Goal: Information Seeking & Learning: Learn about a topic

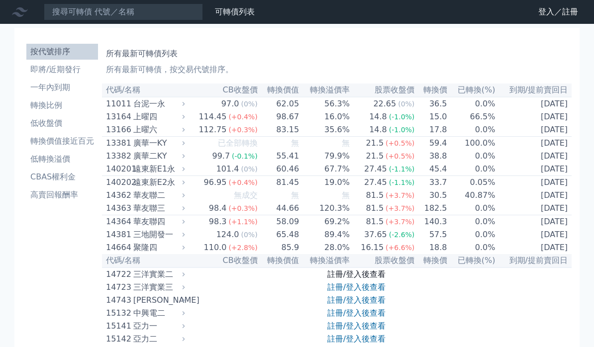
click at [361, 279] on link "註冊/登入後查看" at bounding box center [356, 274] width 58 height 9
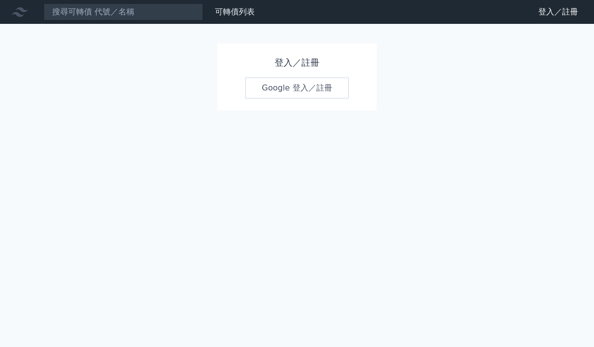
click at [336, 87] on link "Google 登入／註冊" at bounding box center [296, 88] width 103 height 21
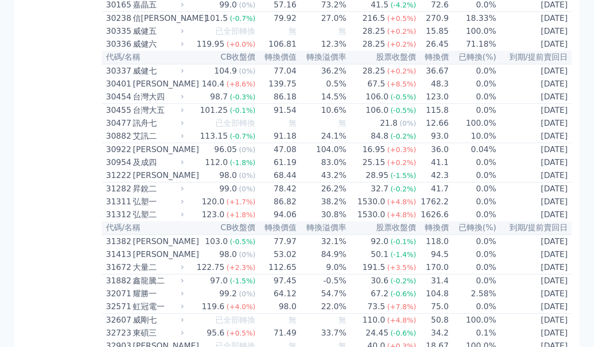
scroll to position [1397, 0]
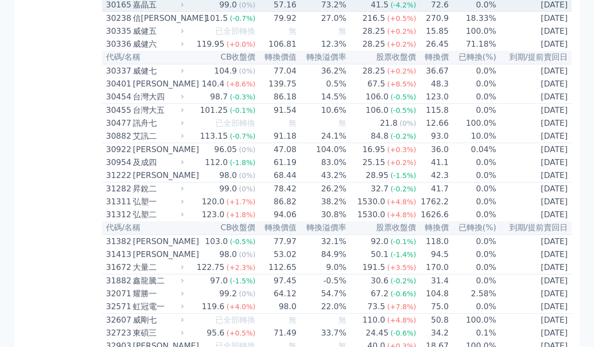
click at [424, 12] on td "72.6" at bounding box center [432, 5] width 32 height 13
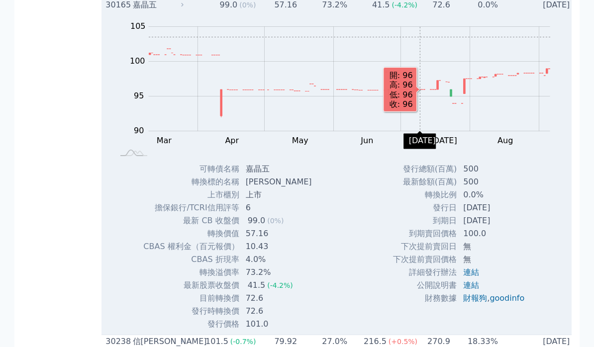
click at [463, 11] on td "0.0%" at bounding box center [475, 5] width 48 height 13
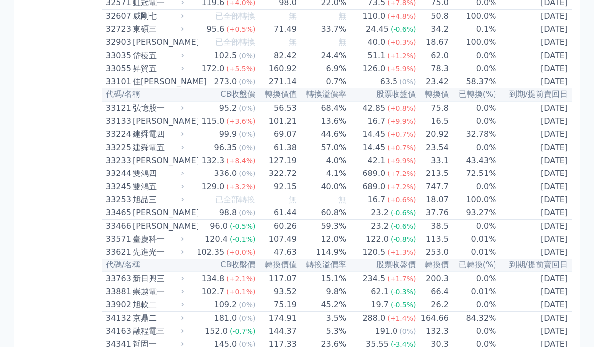
scroll to position [1725, 0]
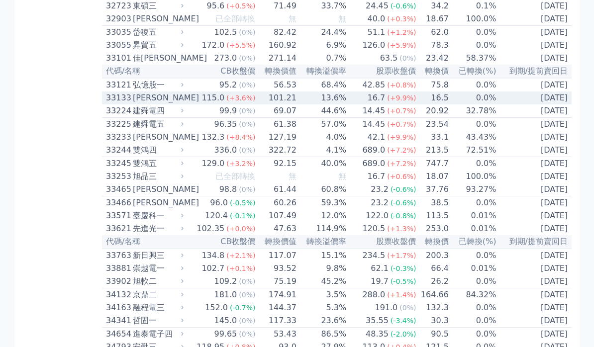
click at [372, 104] on div "16.7" at bounding box center [377, 99] width 22 height 12
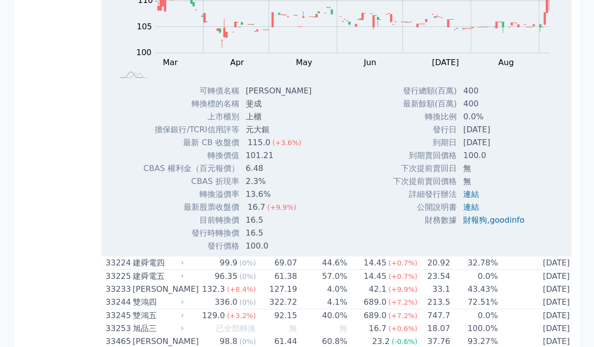
scroll to position [1881, 0]
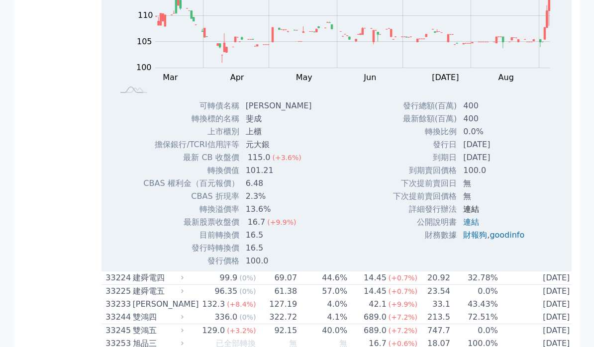
click at [469, 214] on link "連結" at bounding box center [471, 208] width 16 height 9
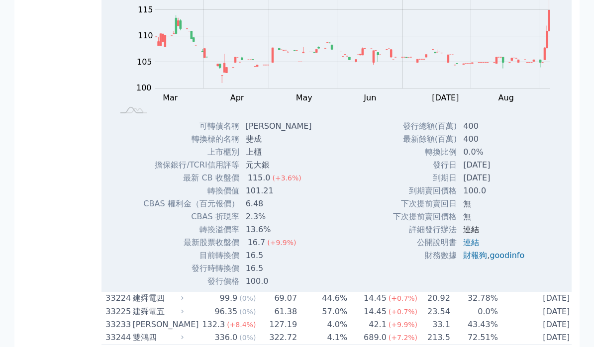
scroll to position [1859, 0]
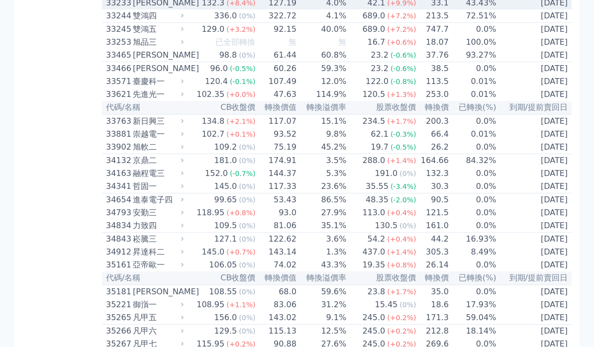
click at [467, 9] on td "43.43%" at bounding box center [473, 3] width 48 height 13
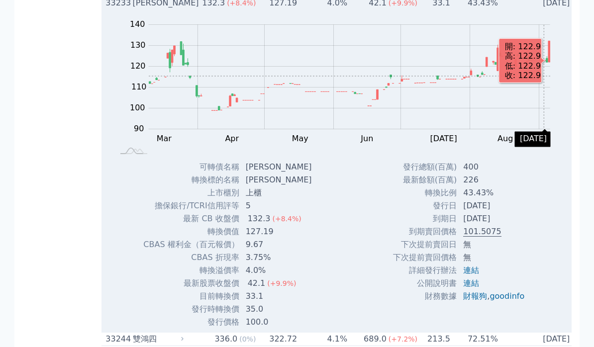
click at [551, 157] on rect at bounding box center [337, 86] width 440 height 139
click at [550, 157] on rect at bounding box center [337, 86] width 440 height 139
click at [551, 157] on rect at bounding box center [337, 86] width 440 height 139
click at [552, 157] on rect at bounding box center [337, 86] width 440 height 139
click at [551, 157] on rect at bounding box center [337, 86] width 440 height 139
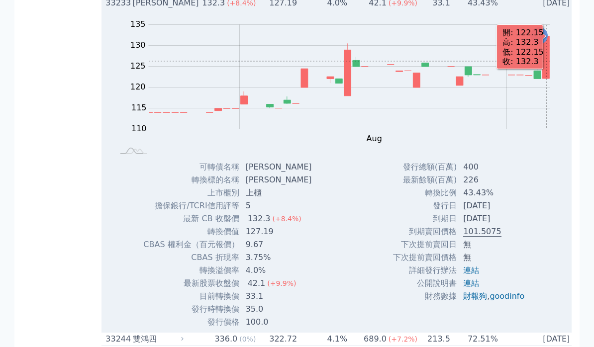
click at [554, 9] on td "2026-06-02" at bounding box center [535, 3] width 75 height 13
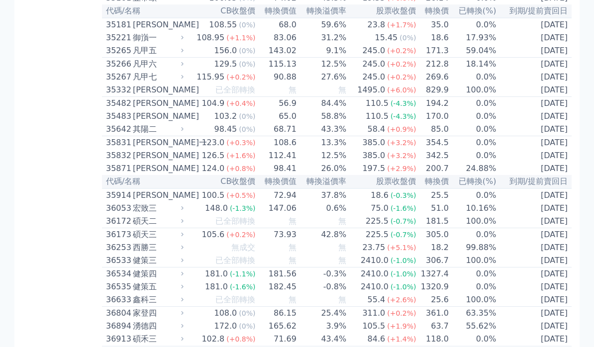
scroll to position [2127, 0]
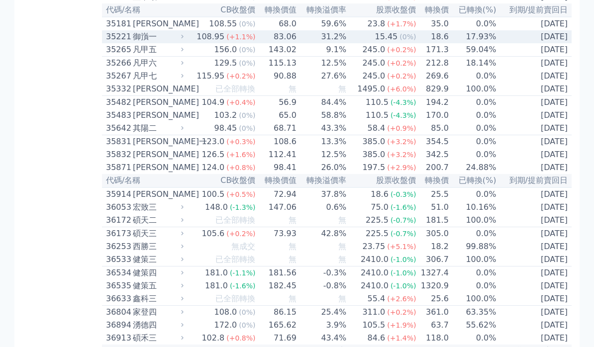
click at [494, 44] on td "17.93%" at bounding box center [473, 37] width 48 height 13
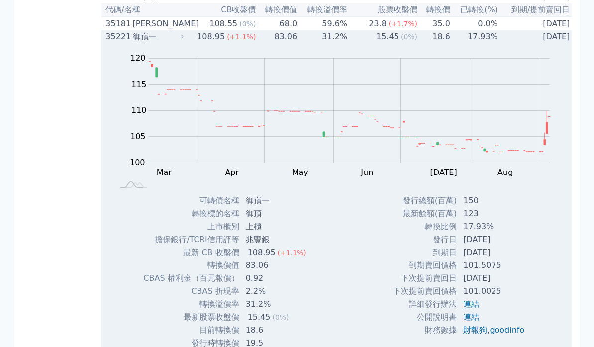
click at [534, 43] on td "2025-12-18" at bounding box center [535, 36] width 75 height 13
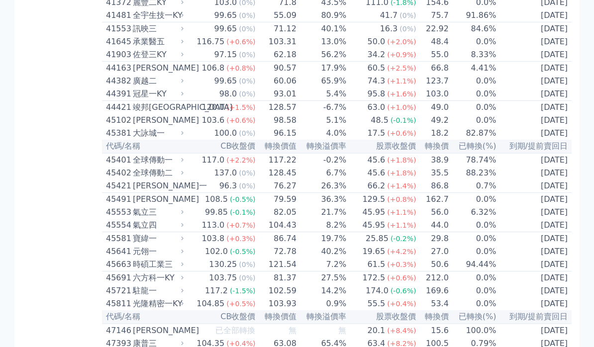
scroll to position [2688, 0]
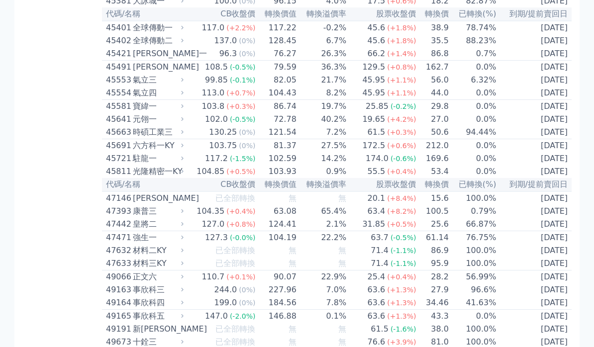
scroll to position [2806, 0]
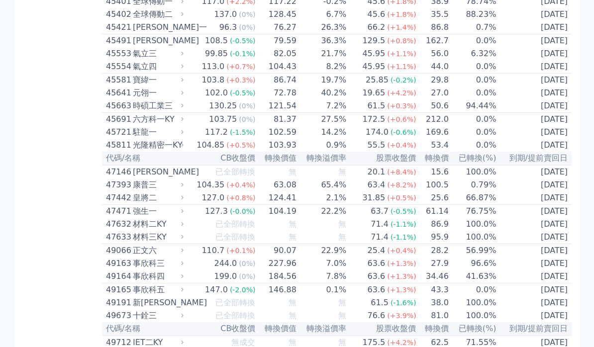
scroll to position [2832, 0]
click at [408, 5] on span "(+1.8%)" at bounding box center [401, 2] width 29 height 8
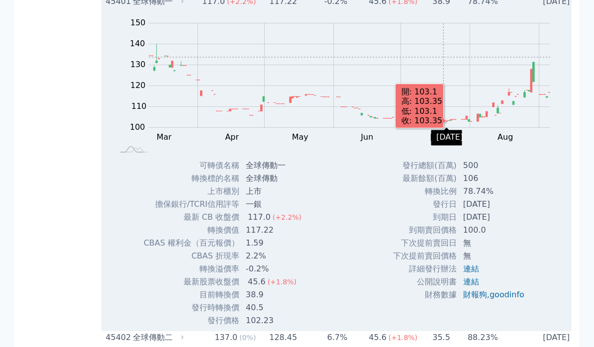
click at [472, 8] on td "78.74%" at bounding box center [475, 1] width 48 height 13
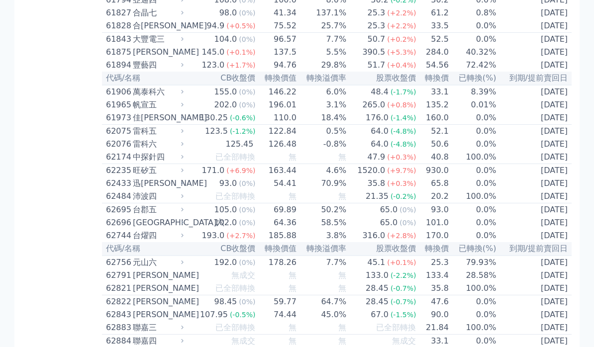
scroll to position [3767, 0]
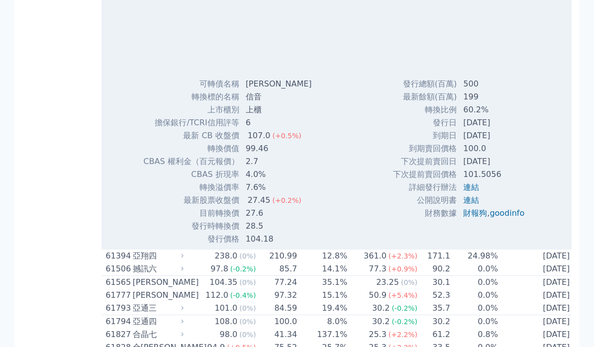
scroll to position [3767, 0]
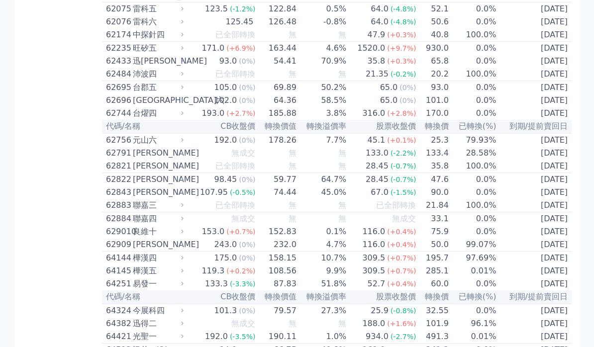
scroll to position [3887, 0]
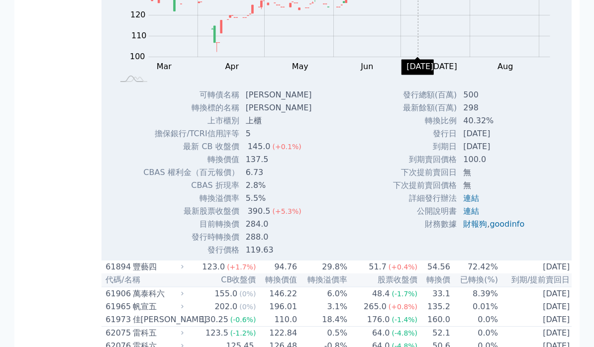
click at [445, 85] on rect at bounding box center [337, 14] width 440 height 139
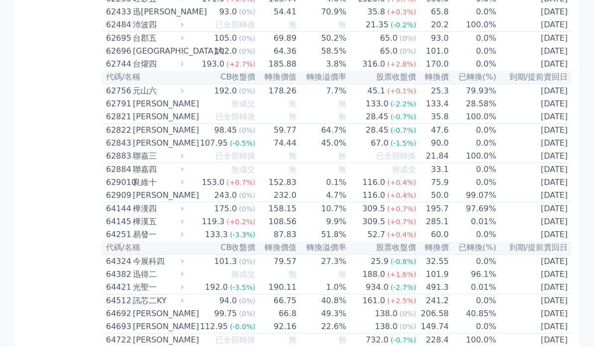
scroll to position [3937, 0]
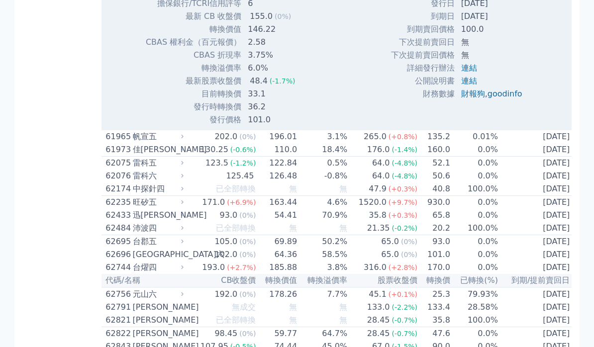
scroll to position [4072, 0]
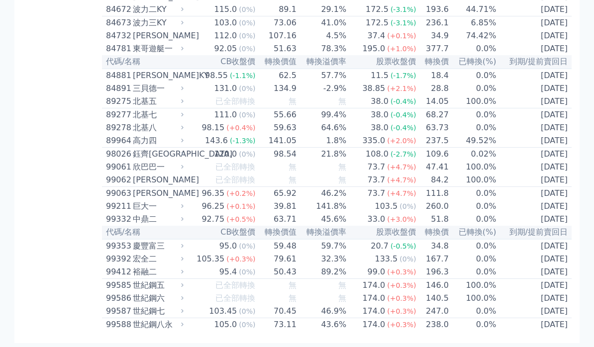
scroll to position [5535, 0]
